Goal: Task Accomplishment & Management: Manage account settings

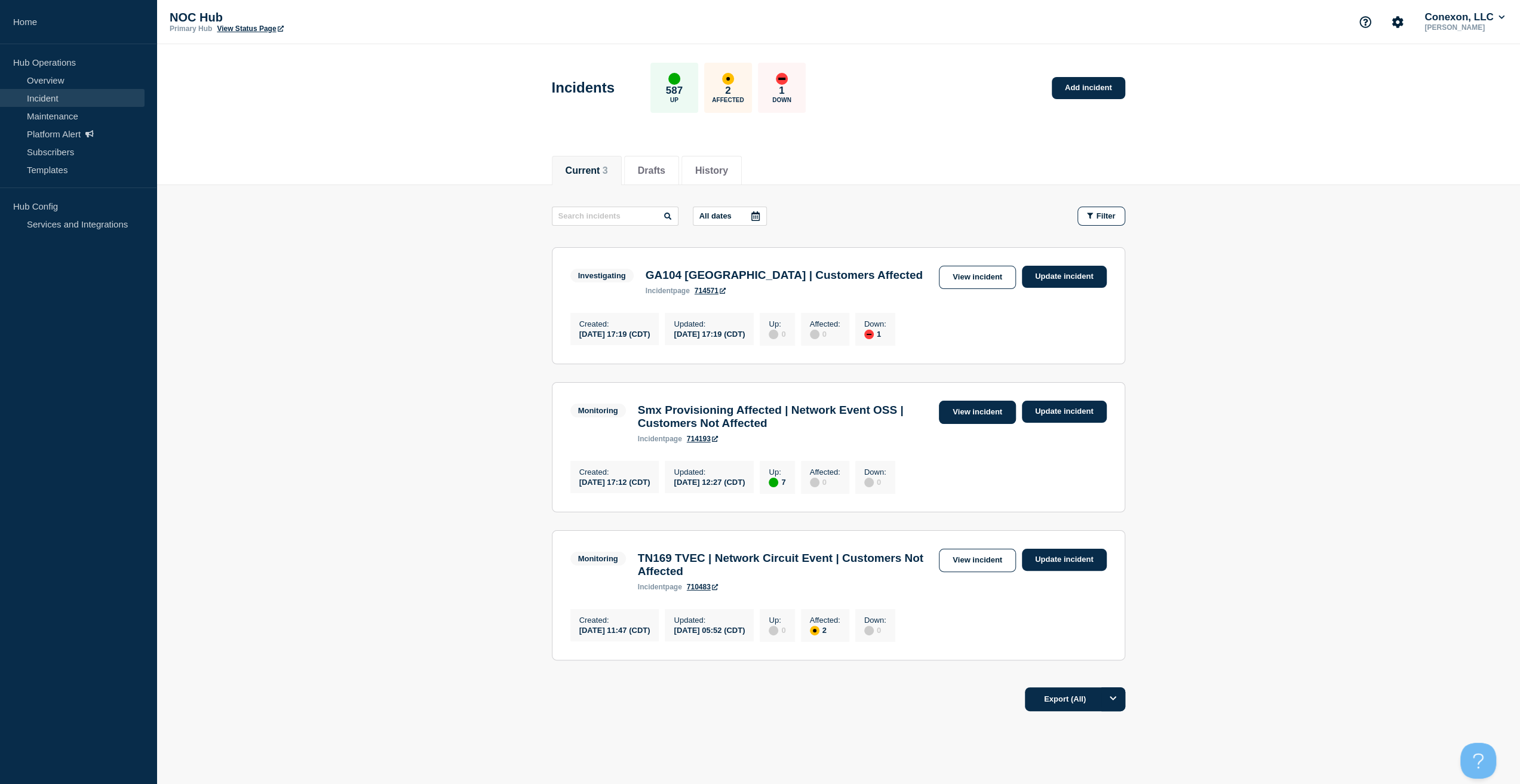
click at [980, 420] on link "View incident" at bounding box center [977, 412] width 77 height 23
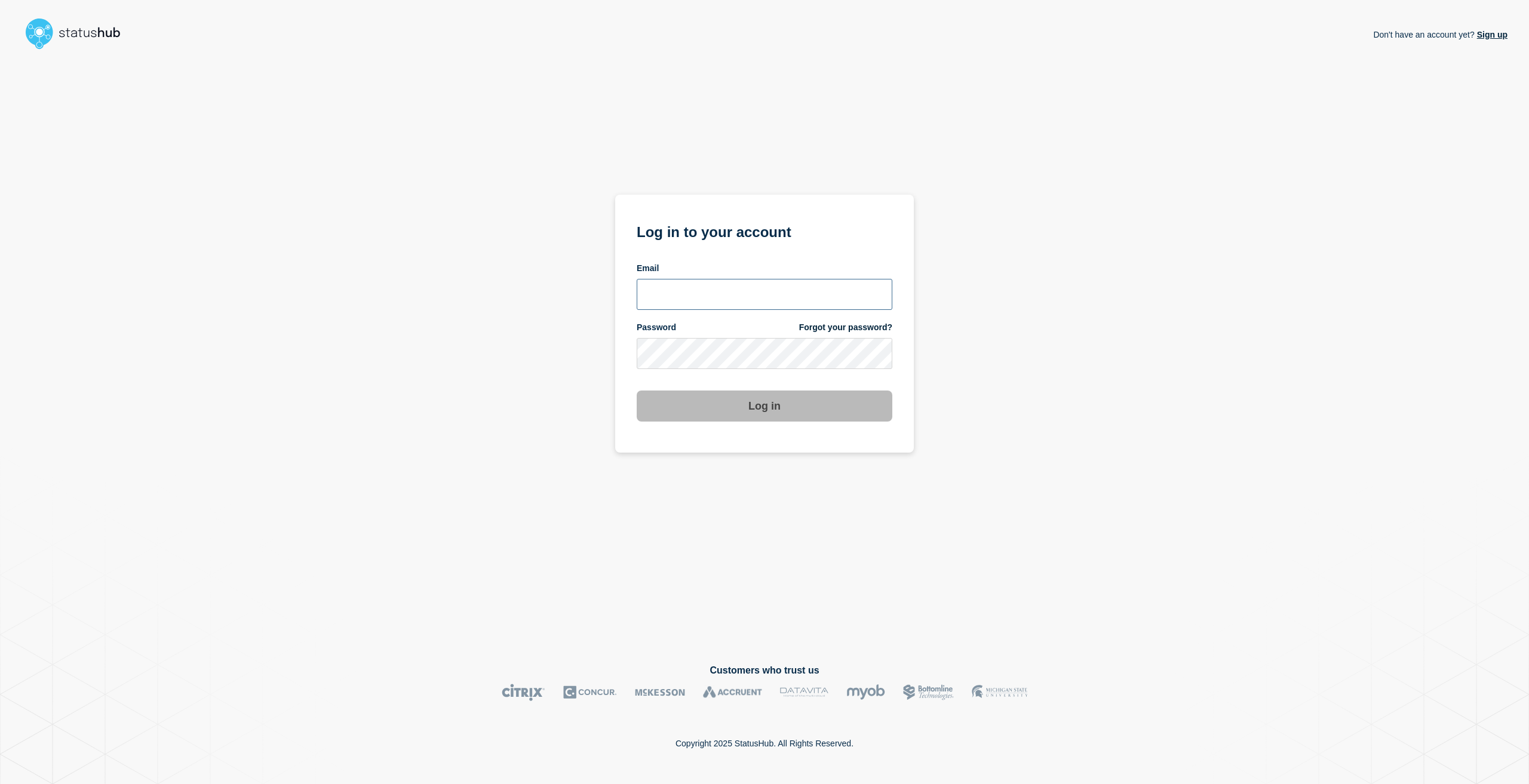
click at [684, 288] on input "email input" at bounding box center [764, 294] width 256 height 31
type input "[EMAIL_ADDRESS][PERSON_NAME][DOMAIN_NAME]"
click at [637, 390] on button "Log in" at bounding box center [764, 406] width 256 height 31
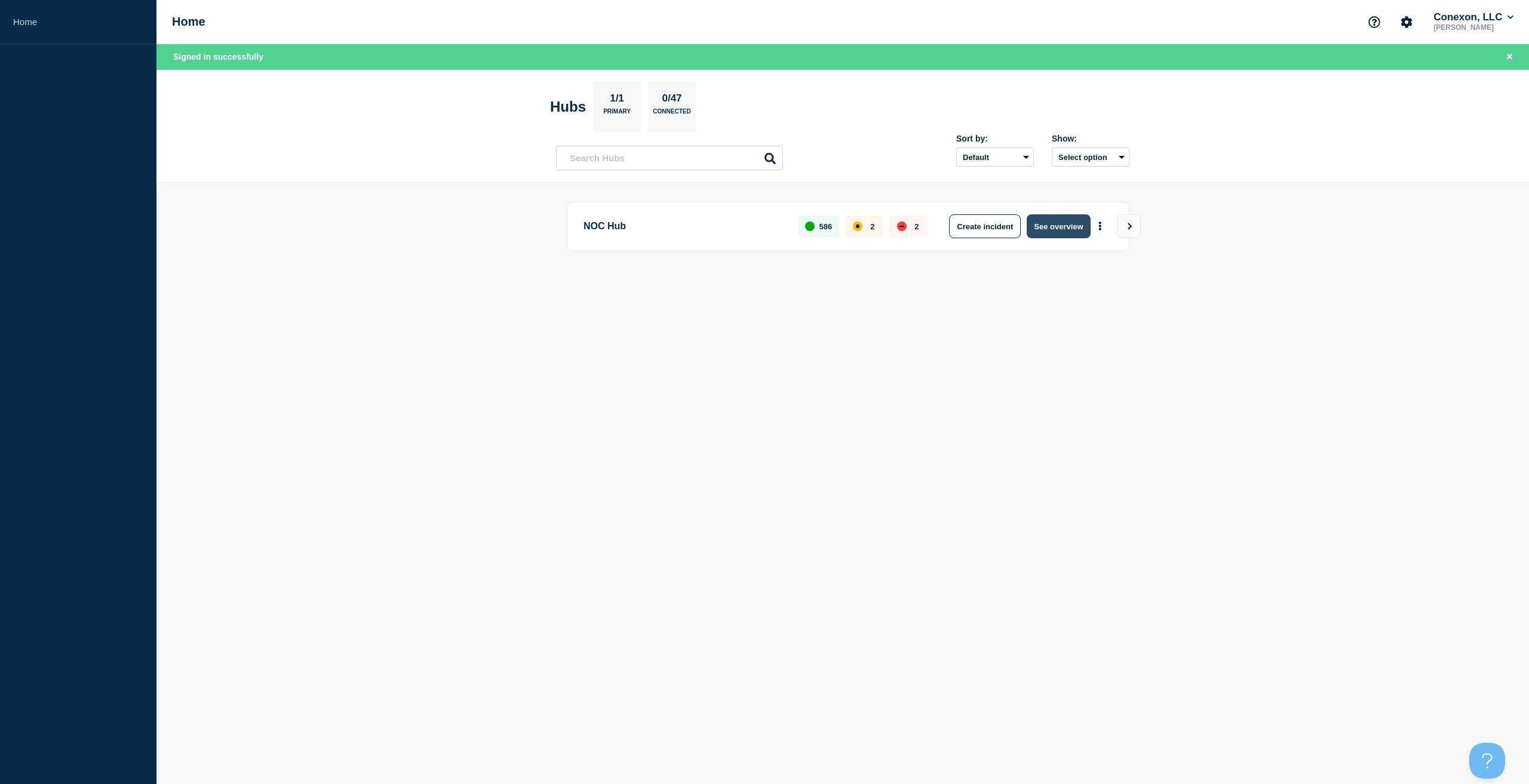
click at [1054, 234] on button "See overview" at bounding box center [1058, 227] width 63 height 24
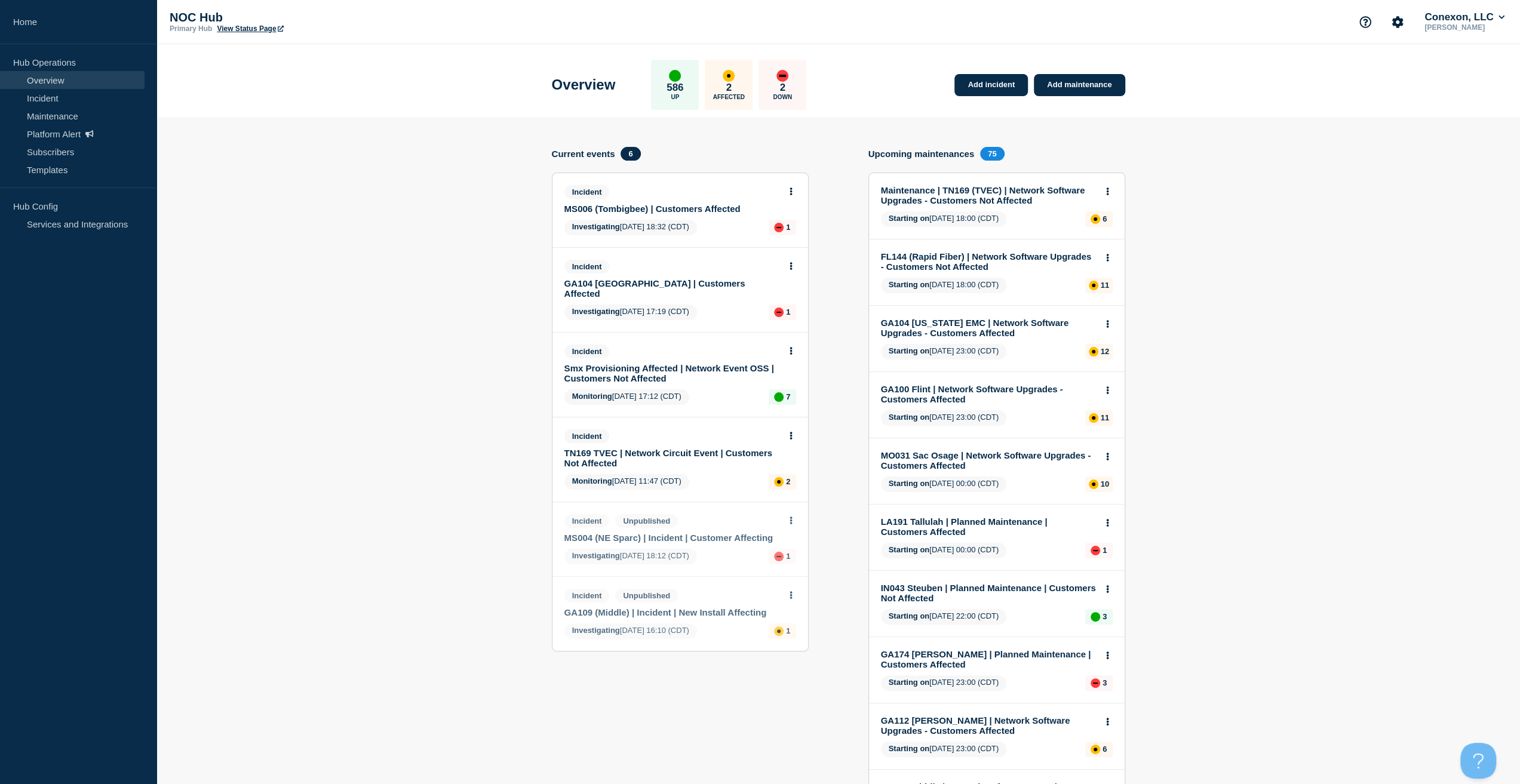
click at [678, 363] on link "Smx Provisioning Affected | Network Event OSS | Customers Not Affected" at bounding box center [672, 373] width 216 height 20
click at [701, 363] on link "Smx Provisioning Affected | Network Event OSS | Customers Not Affected" at bounding box center [672, 373] width 216 height 20
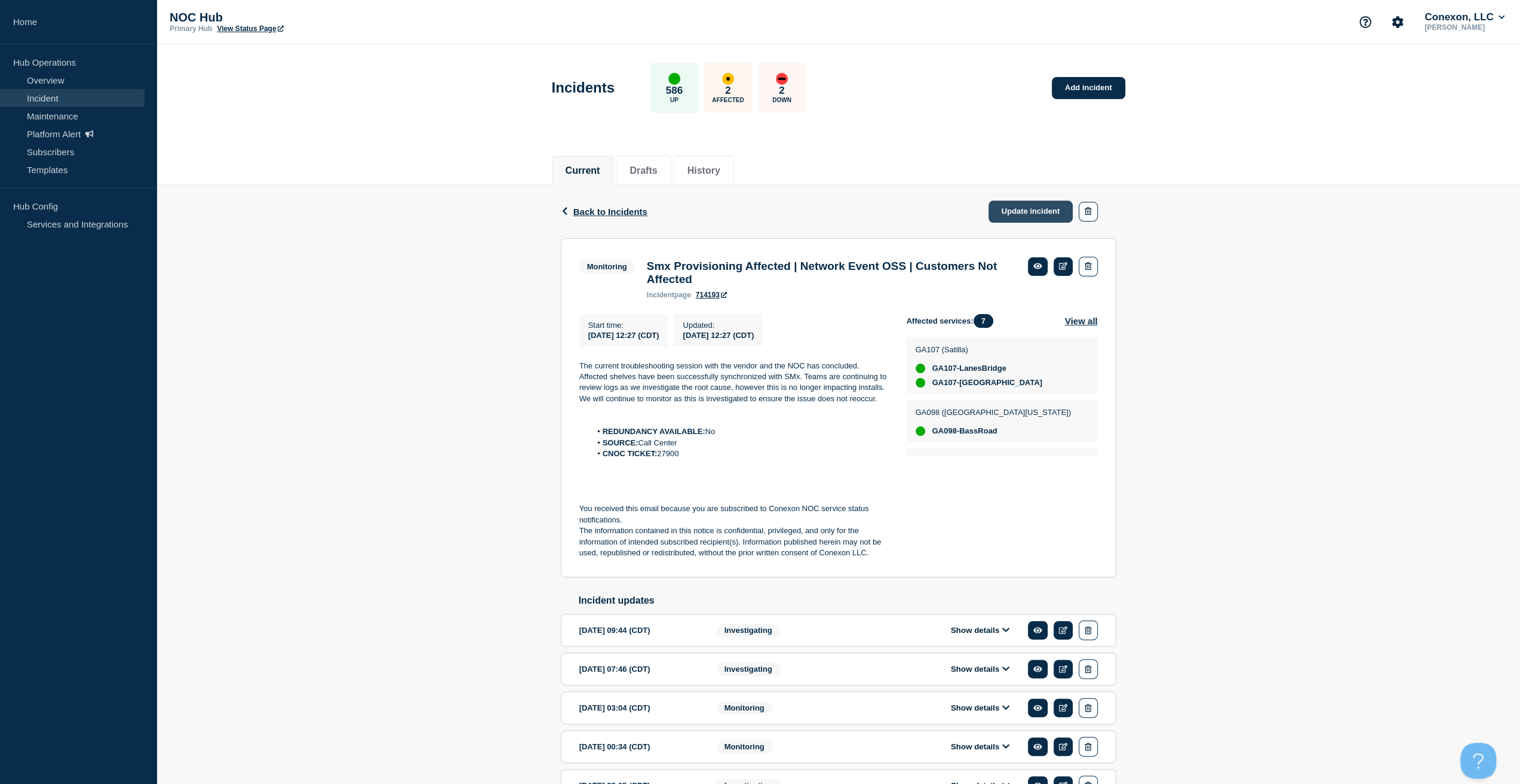
click at [1015, 212] on link "Update incident" at bounding box center [1031, 211] width 85 height 22
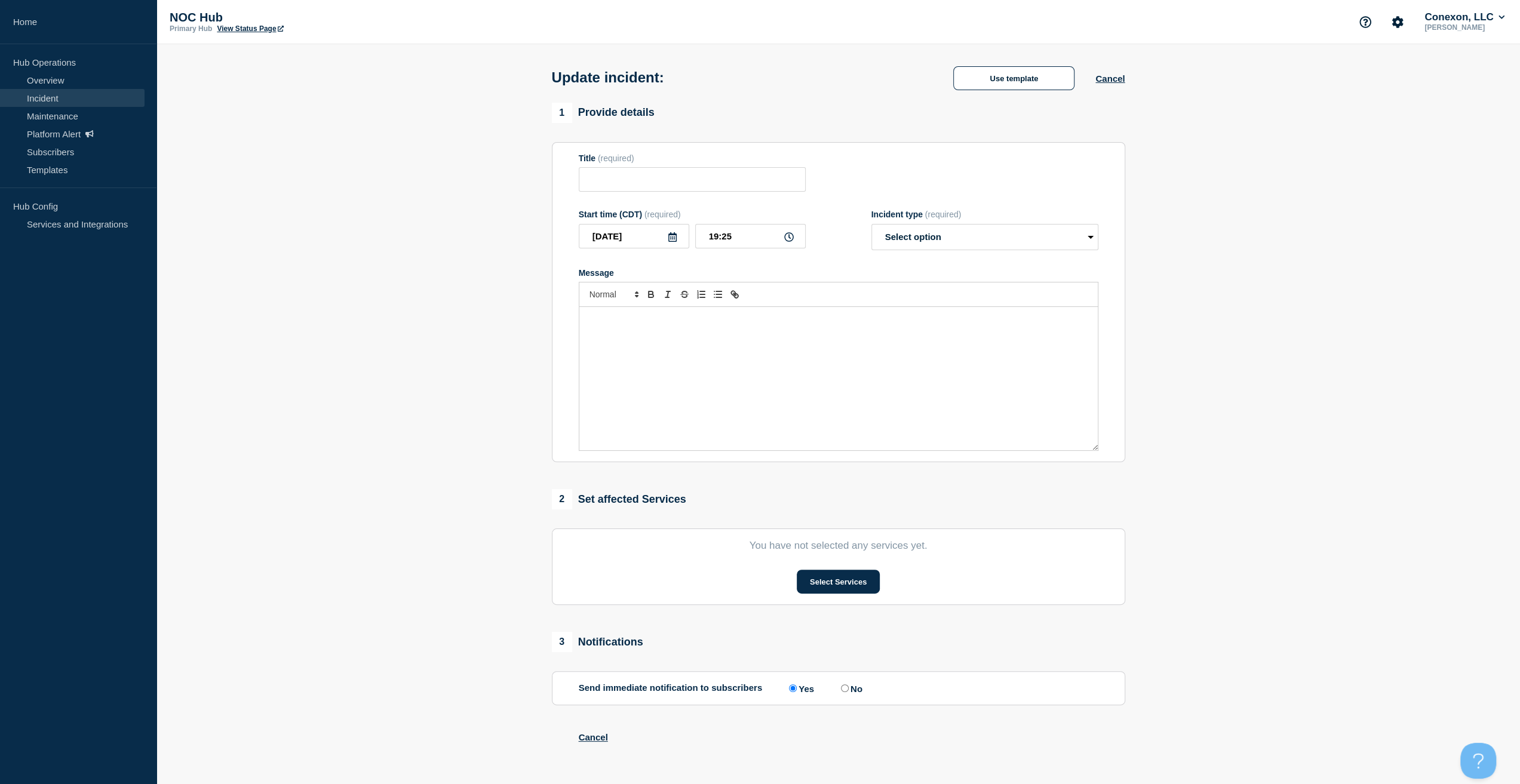
type input "Smx Provisioning Affected | Network Event OSS | Customers Not Affected"
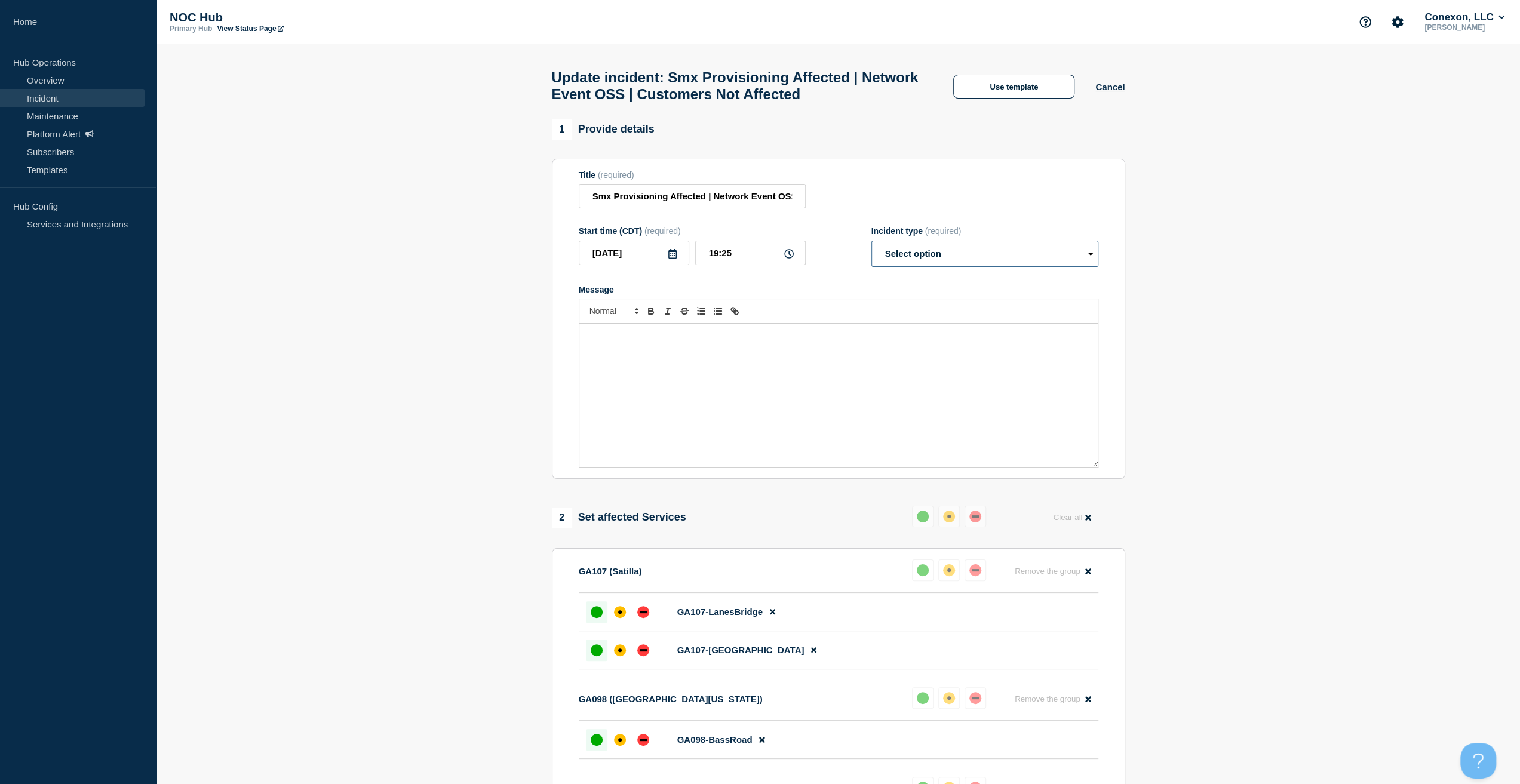
drag, startPoint x: 973, startPoint y: 261, endPoint x: 966, endPoint y: 263, distance: 7.3
click at [972, 261] on select "Select option Investigating Identified Monitoring Resolved" at bounding box center [984, 253] width 227 height 26
select select "resolved"
click at [871, 246] on select "Select option Investigating Identified Monitoring Resolved" at bounding box center [984, 253] width 227 height 26
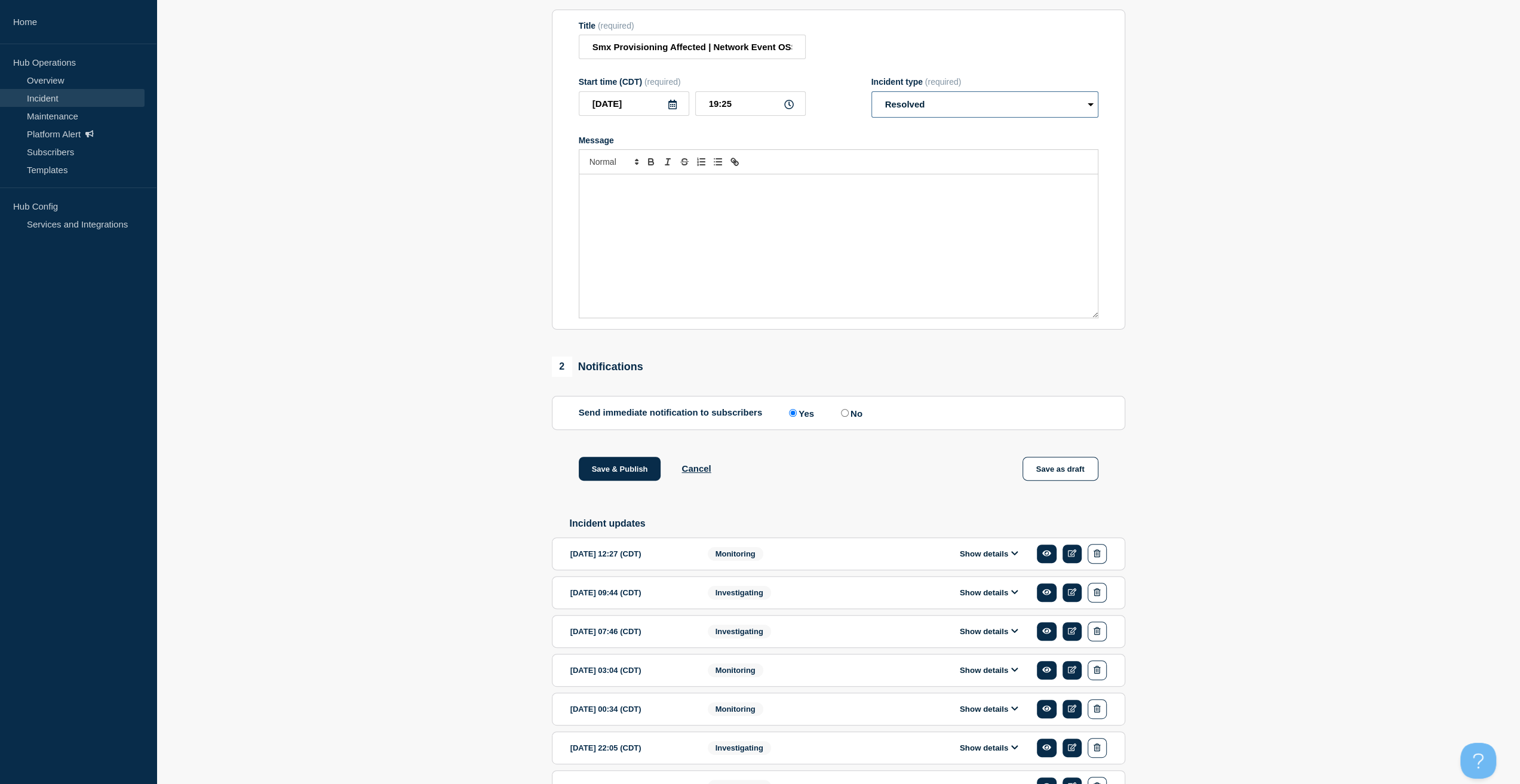
scroll to position [239, 0]
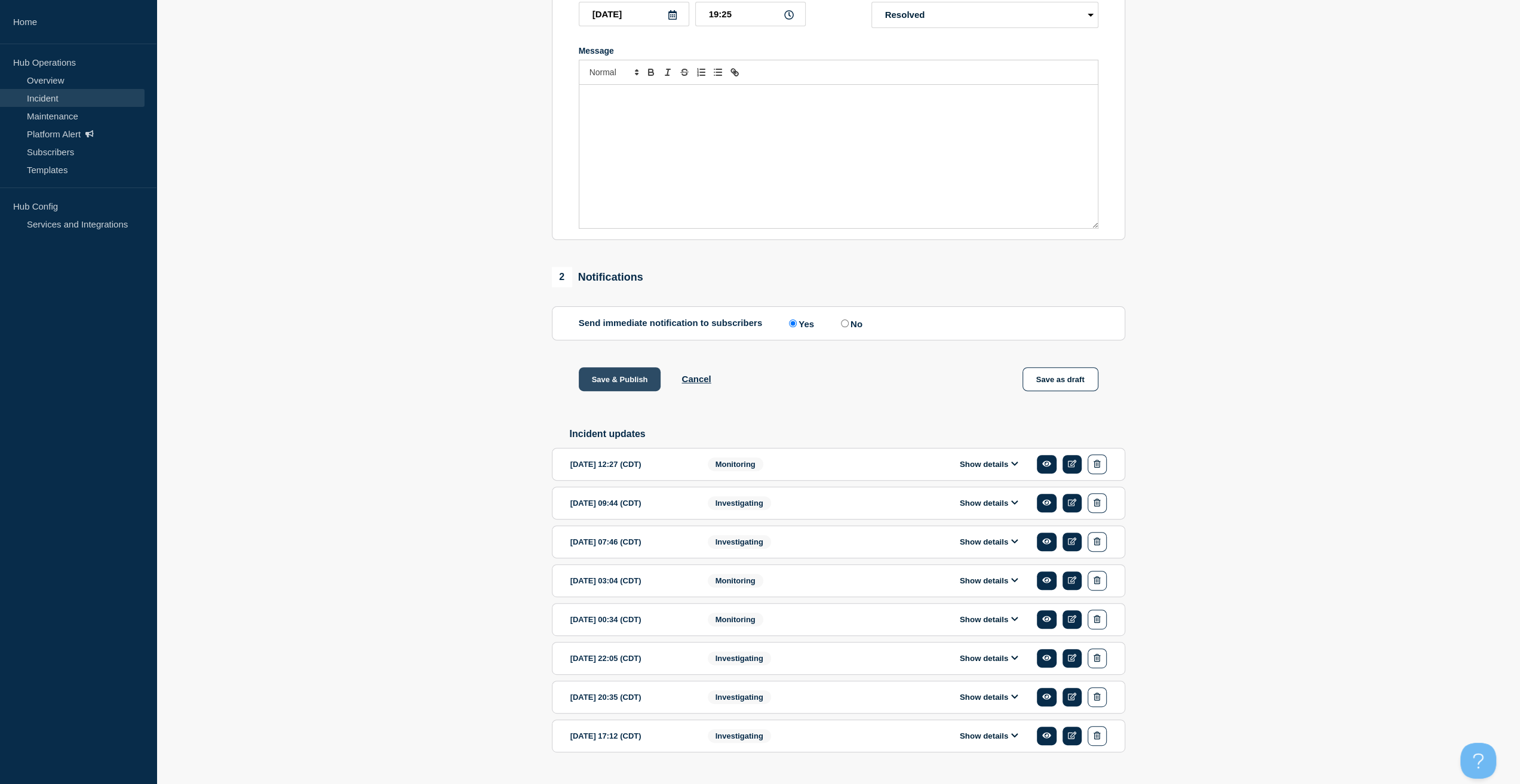
click at [639, 383] on button "Save & Publish" at bounding box center [620, 379] width 83 height 24
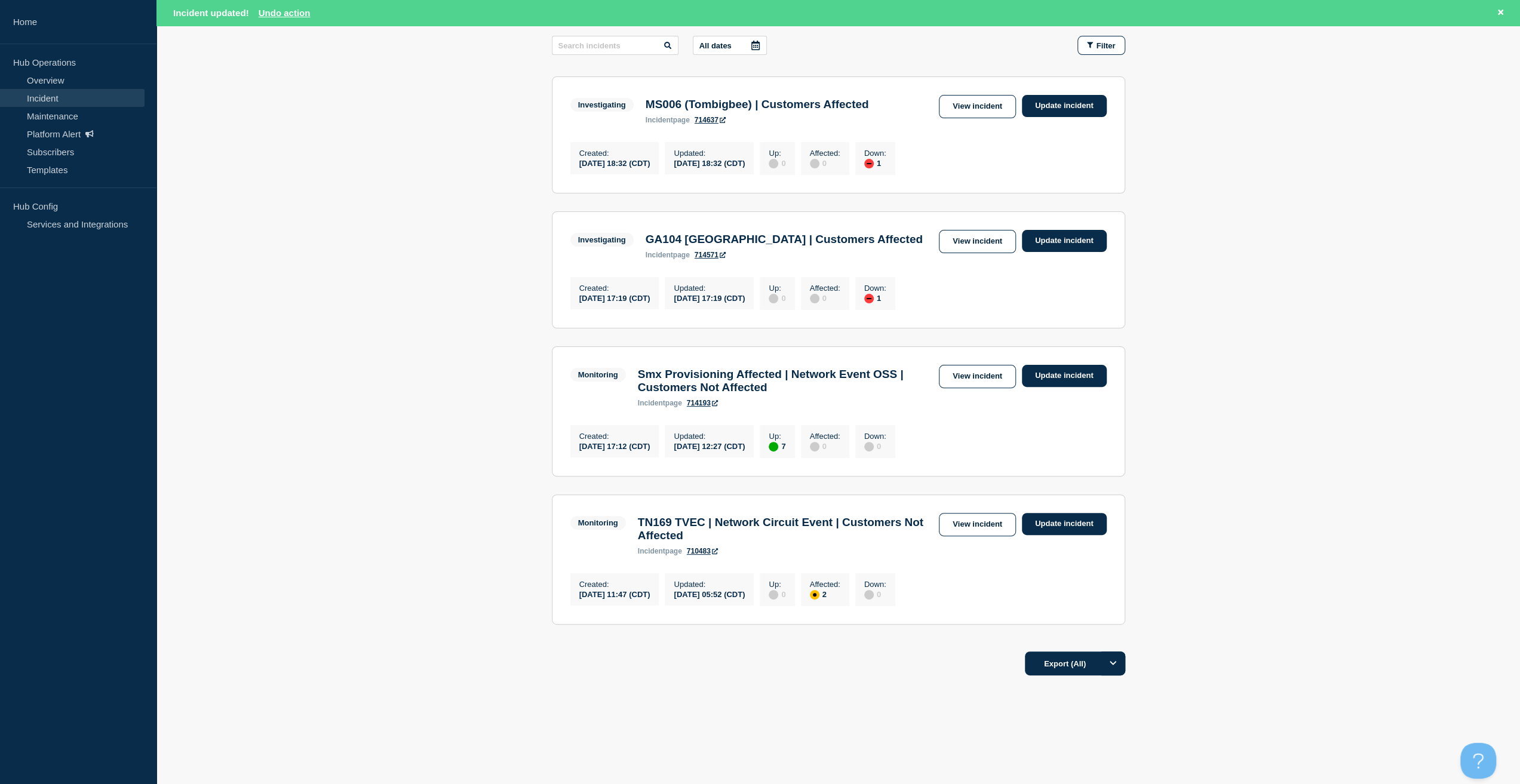
scroll to position [216, 0]
